Goal: Task Accomplishment & Management: Manage account settings

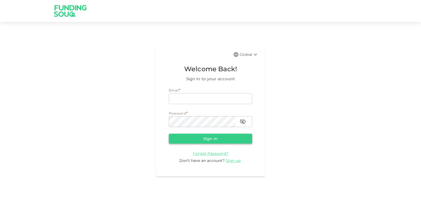
type input "[PERSON_NAME][EMAIL_ADDRESS][PERSON_NAME][DOMAIN_NAME]"
click at [217, 140] on button "Sign in" at bounding box center [210, 139] width 83 height 10
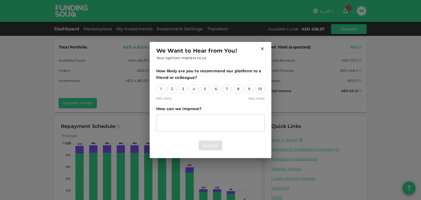
click at [260, 48] on icon at bounding box center [262, 48] width 5 height 5
